Goal: Task Accomplishment & Management: Use online tool/utility

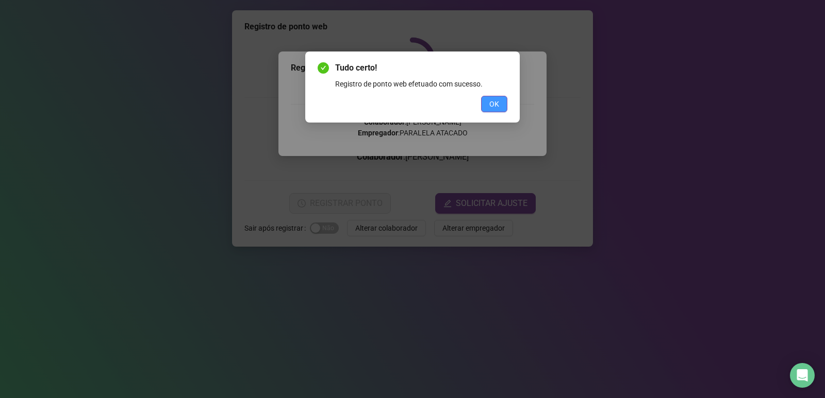
click at [499, 102] on button "OK" at bounding box center [494, 104] width 26 height 16
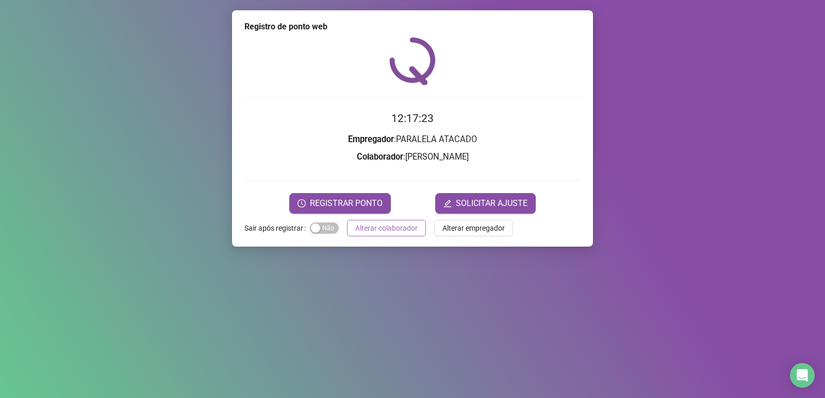
click at [389, 223] on span "Alterar colaborador" at bounding box center [386, 228] width 62 height 11
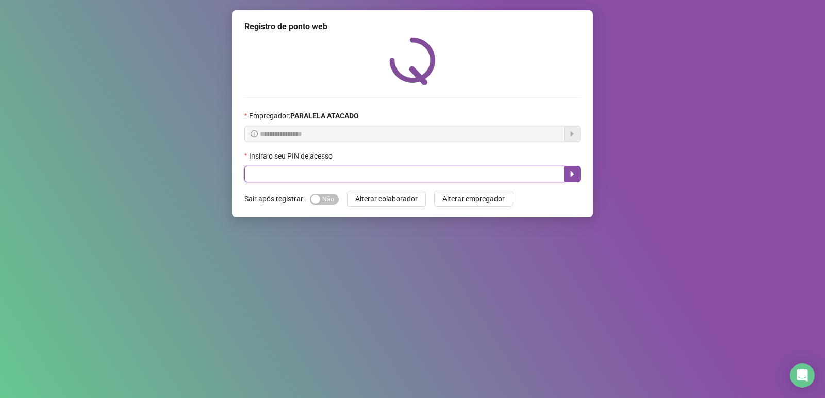
click at [344, 168] on input "text" at bounding box center [404, 174] width 320 height 16
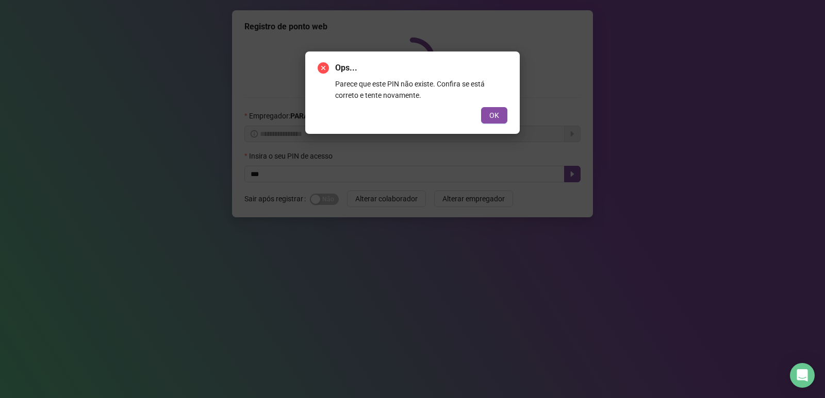
click at [500, 106] on div "Ops... Parece que este PIN não existe. Confira se está correto e tente novament…" at bounding box center [412, 93] width 190 height 62
click at [495, 113] on span "OK" at bounding box center [494, 115] width 10 height 11
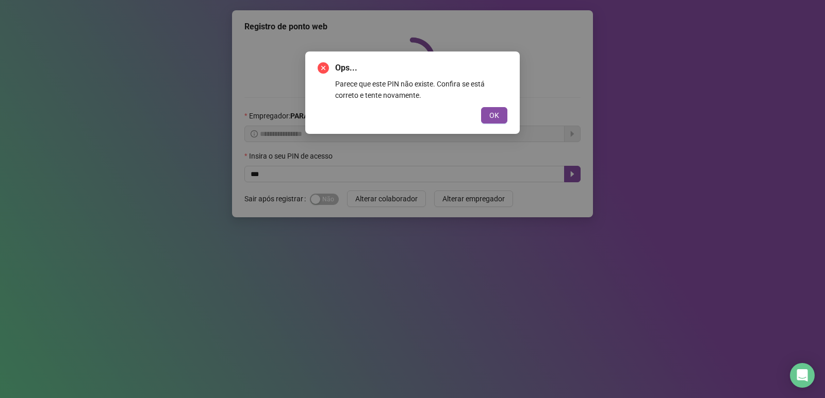
click at [510, 130] on div "Ops... Parece que este PIN não existe. Confira se está correto e tente novament…" at bounding box center [412, 93] width 214 height 82
click at [505, 109] on button "OK" at bounding box center [494, 115] width 26 height 16
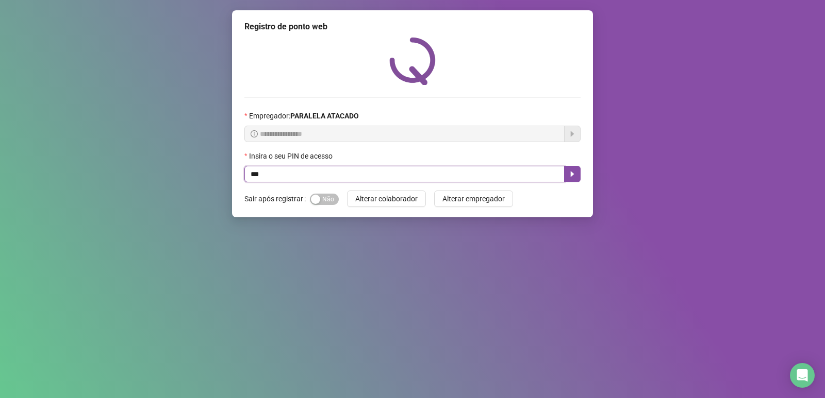
click at [303, 176] on input "***" at bounding box center [404, 174] width 320 height 16
type input "*****"
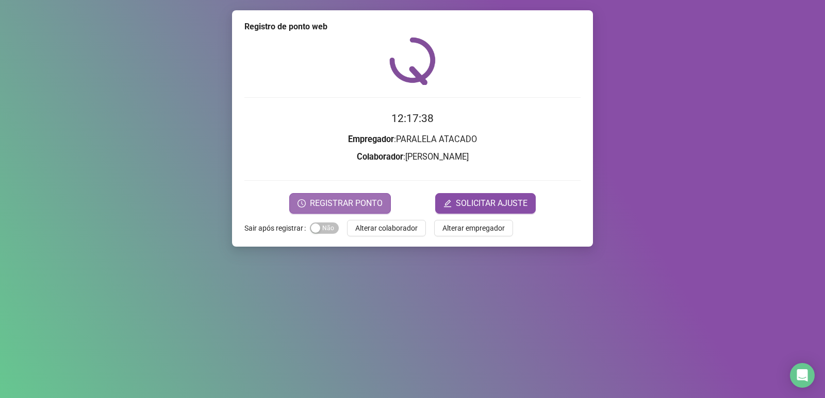
click at [360, 198] on span "REGISTRAR PONTO" at bounding box center [346, 203] width 73 height 12
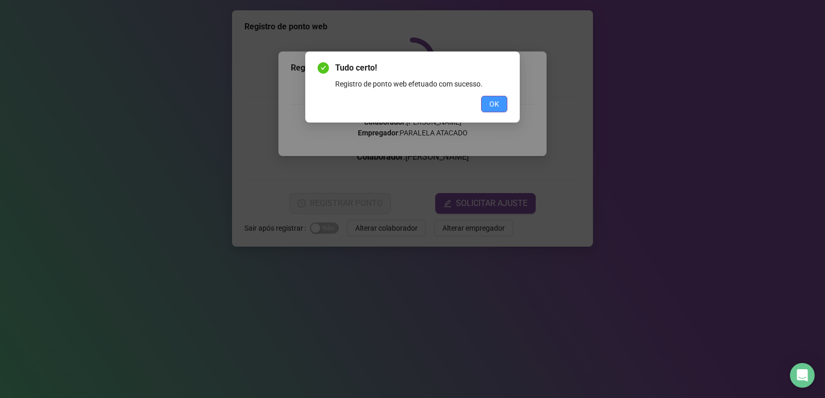
click at [492, 101] on span "OK" at bounding box center [494, 103] width 10 height 11
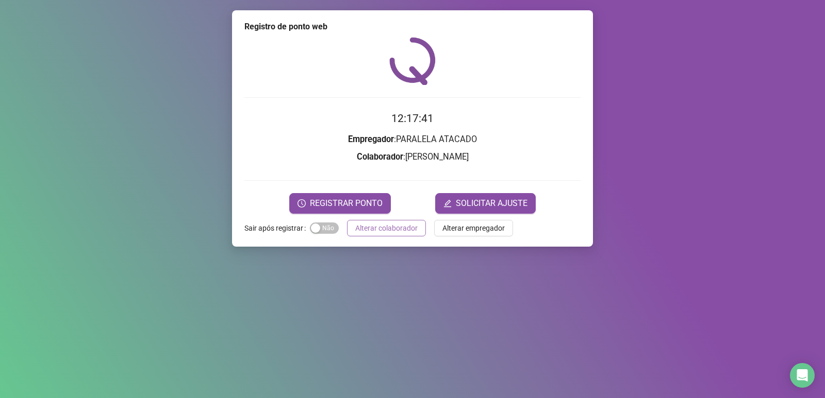
click at [398, 223] on span "Alterar colaborador" at bounding box center [386, 228] width 62 height 11
